Goal: Information Seeking & Learning: Learn about a topic

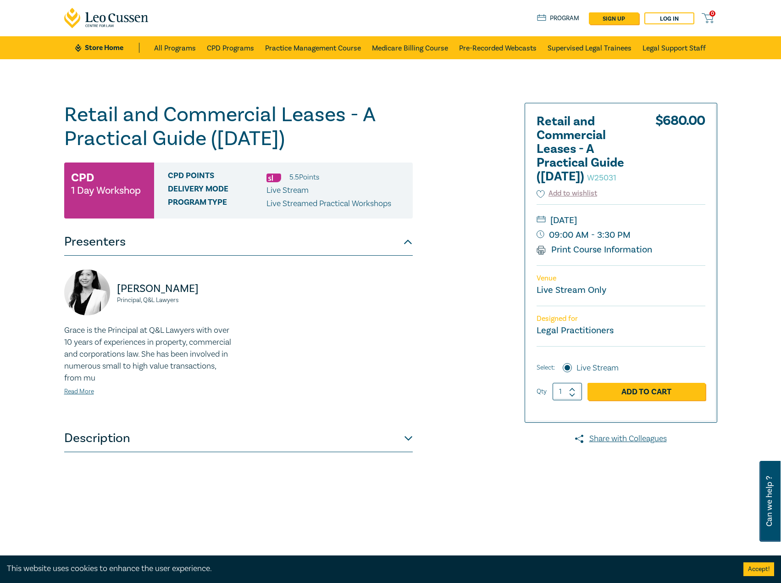
drag, startPoint x: 417, startPoint y: 324, endPoint x: 491, endPoint y: 462, distance: 156.0
click at [417, 324] on div "Grace Xiao Principal, Q&L Lawyers Grace is the Principal at Q&L Lawyers with ov…" at bounding box center [239, 339] width 360 height 141
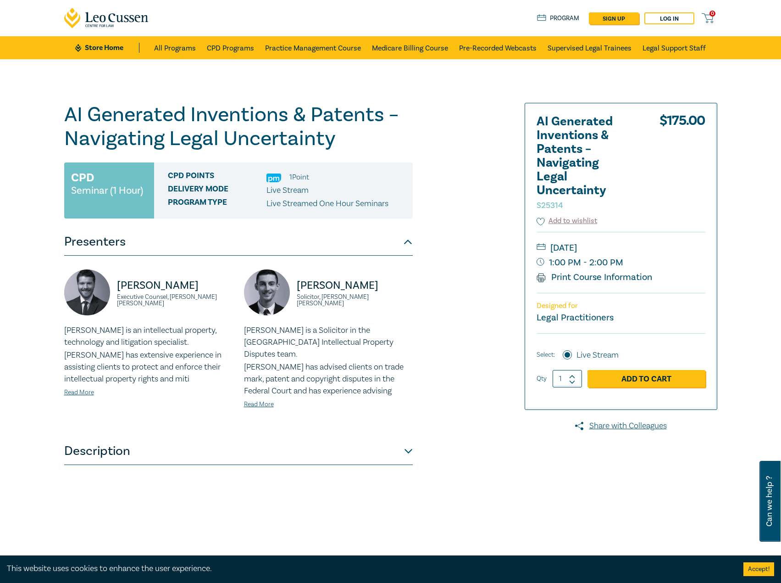
drag, startPoint x: 545, startPoint y: 479, endPoint x: 552, endPoint y: 479, distance: 7.3
click at [545, 479] on div at bounding box center [612, 332] width 222 height 459
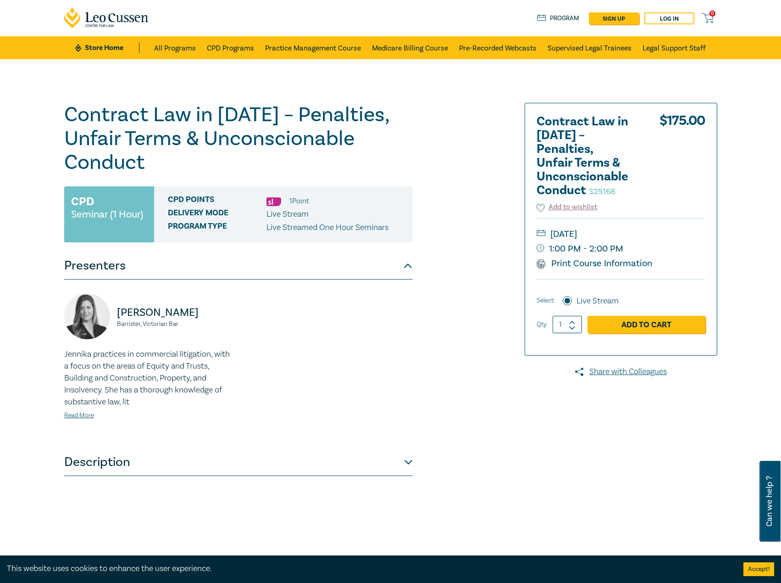
click at [471, 439] on div "Contract Law in 2025 – Penalties, Unfair Terms & Unconscionable Conduct S25168 …" at bounding box center [280, 332] width 443 height 459
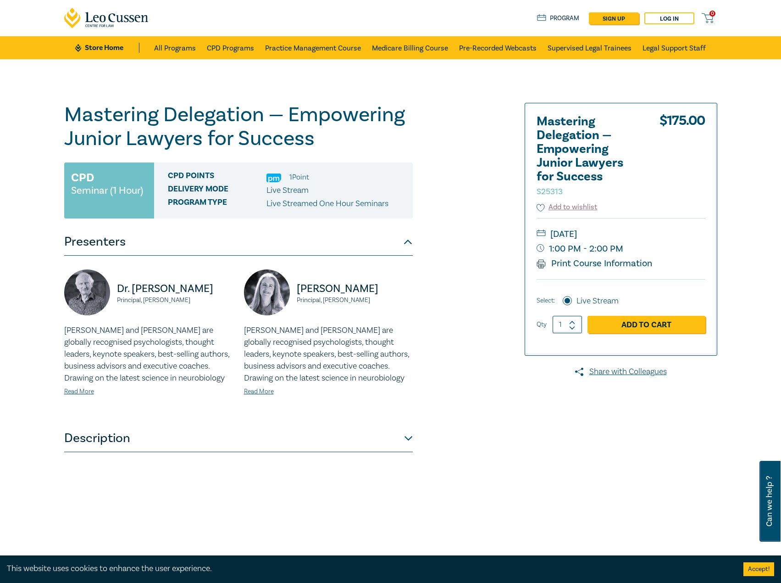
drag, startPoint x: 621, startPoint y: 424, endPoint x: 627, endPoint y: 461, distance: 37.3
click at [621, 424] on div at bounding box center [612, 332] width 222 height 459
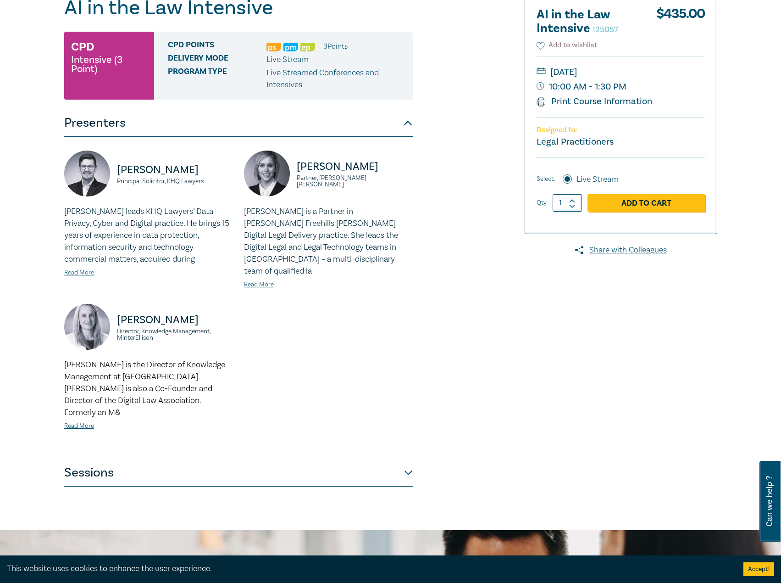
scroll to position [275, 0]
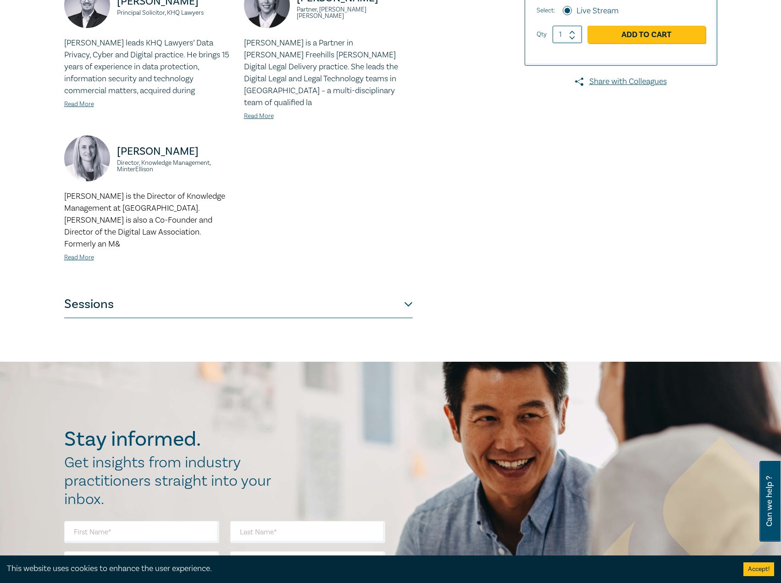
click at [181, 252] on div "Sarah Jacobson Director, Knowledge Management, MinterEllison Sarah Jacobson is …" at bounding box center [149, 205] width 180 height 141
click at [172, 290] on button "Sessions" at bounding box center [238, 304] width 349 height 28
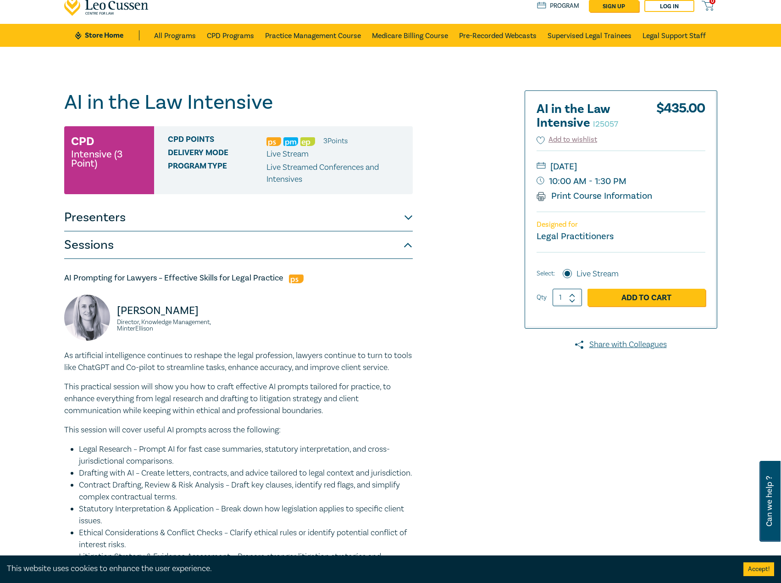
scroll to position [0, 0]
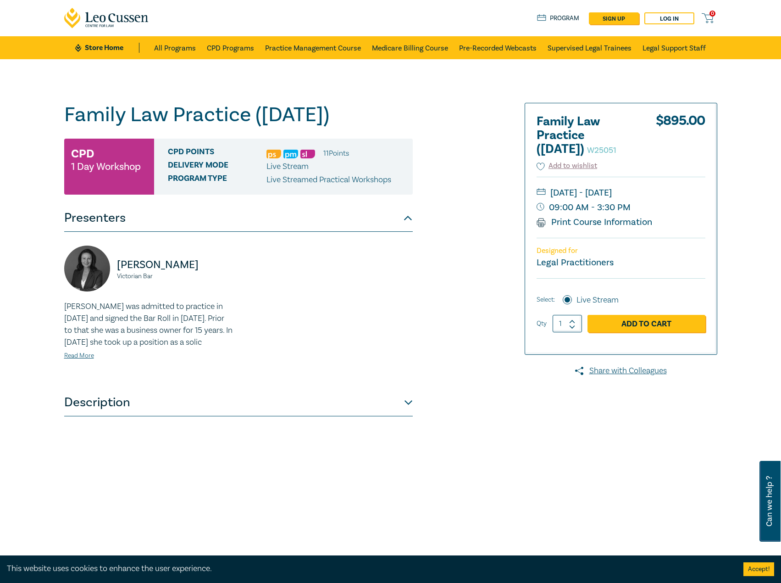
click at [581, 523] on div at bounding box center [612, 332] width 222 height 459
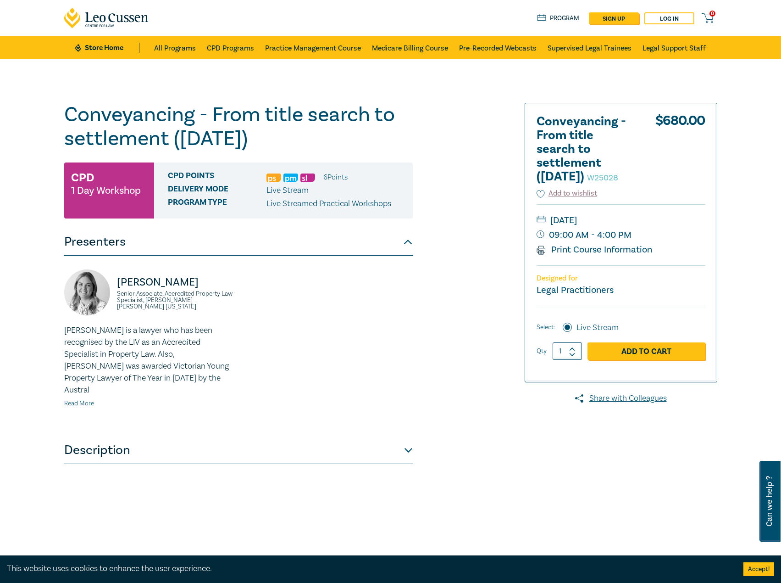
click at [602, 469] on div at bounding box center [612, 332] width 222 height 459
